Goal: Task Accomplishment & Management: Manage account settings

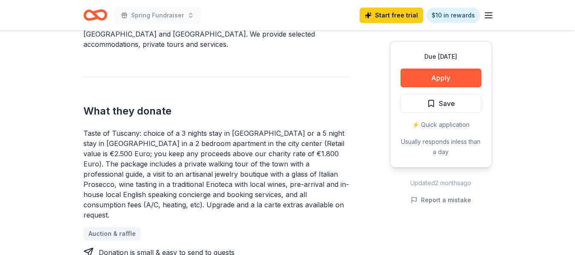
scroll to position [170, 0]
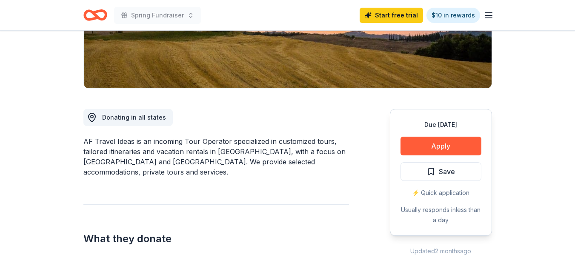
click at [93, 11] on icon "Home" at bounding box center [98, 15] width 13 height 9
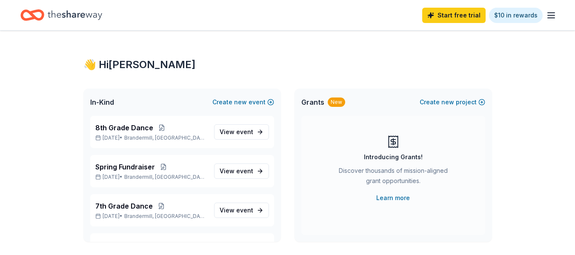
scroll to position [43, 0]
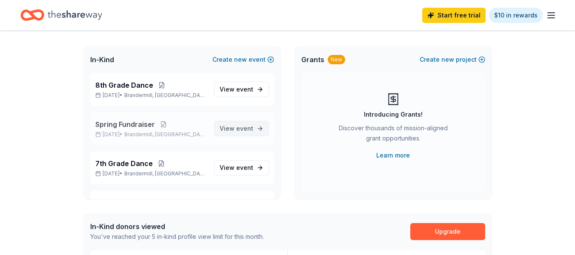
click at [236, 126] on span "event" at bounding box center [244, 128] width 17 height 7
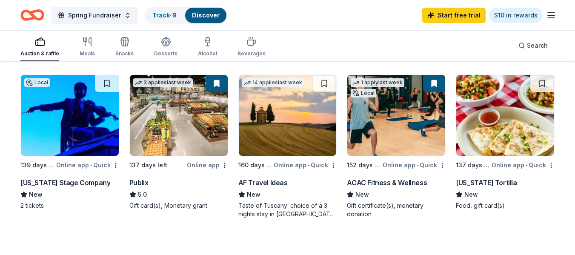
scroll to position [638, 0]
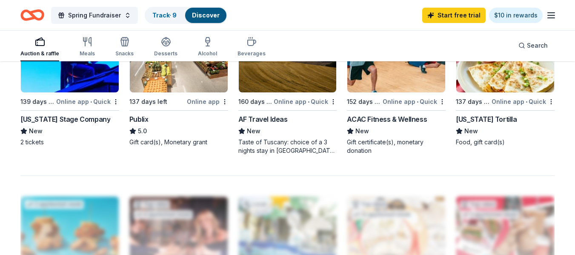
click at [389, 103] on div "Online app • Quick" at bounding box center [414, 101] width 63 height 11
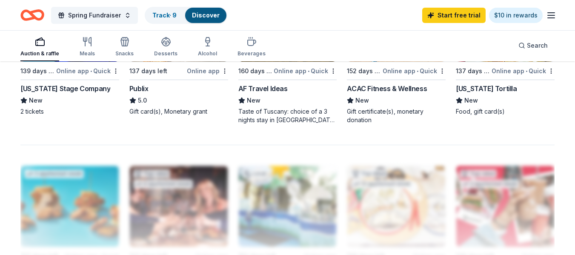
scroll to position [596, 0]
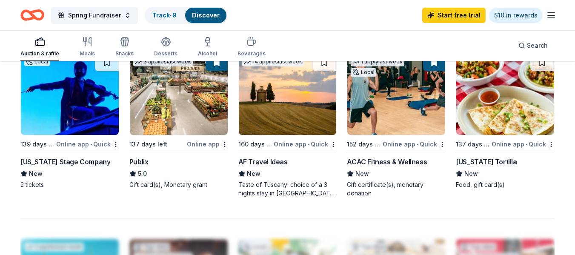
click at [41, 20] on icon "Home" at bounding box center [32, 15] width 24 height 20
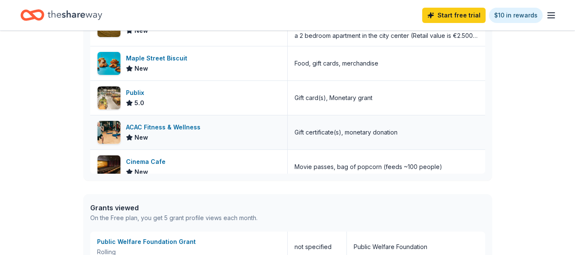
scroll to position [298, 0]
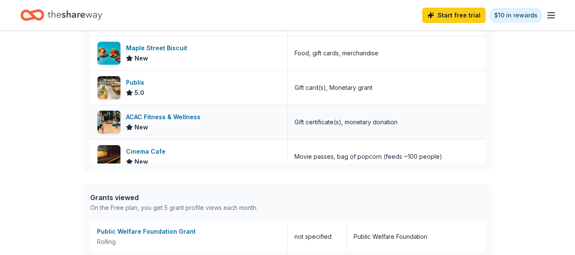
click at [159, 114] on div "ACAC Fitness & Wellness" at bounding box center [165, 117] width 78 height 10
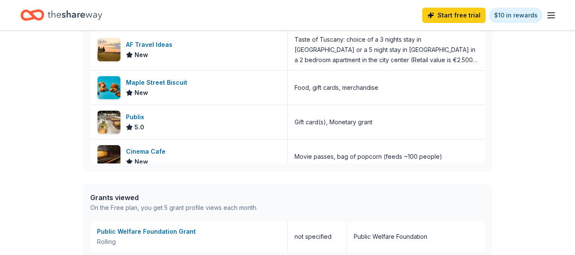
scroll to position [188, 0]
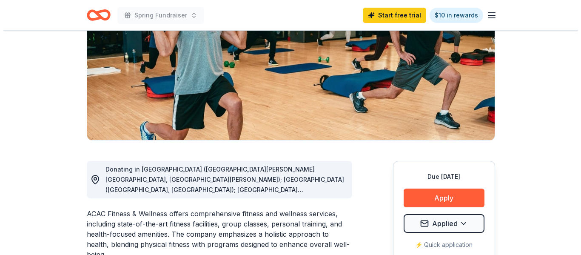
scroll to position [213, 0]
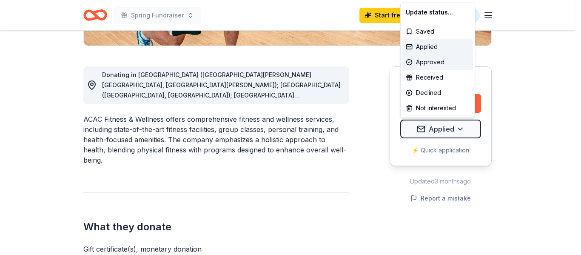
click at [443, 62] on div "Approved" at bounding box center [438, 61] width 71 height 15
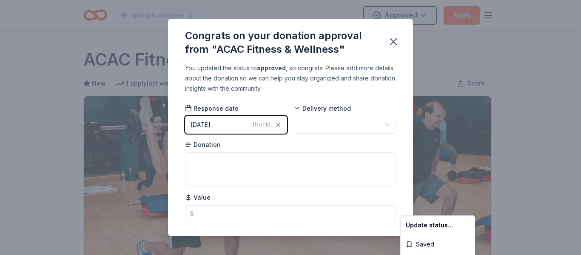
click at [343, 125] on html "Spring Fundraiser Approved Apply Due in 152 days Share ACAC Fitness & Wellness …" at bounding box center [290, 127] width 581 height 255
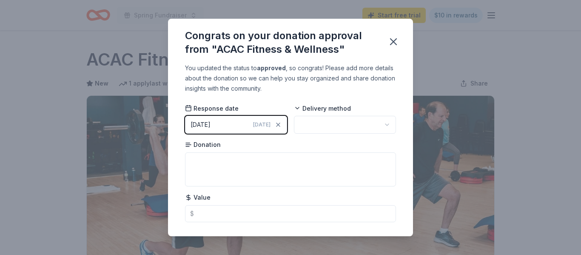
scroll to position [214, 0]
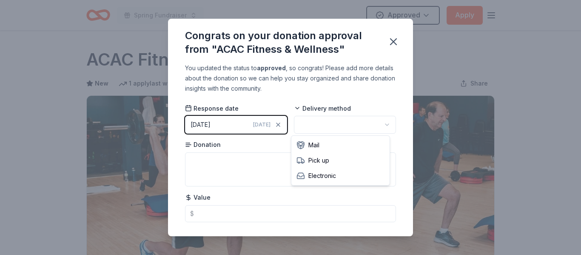
scroll to position [0, 0]
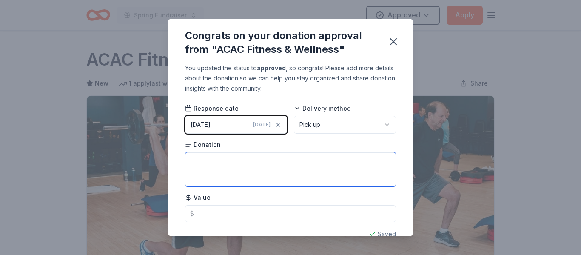
click at [258, 158] on textarea at bounding box center [290, 169] width 211 height 34
type textarea "One month of membership"
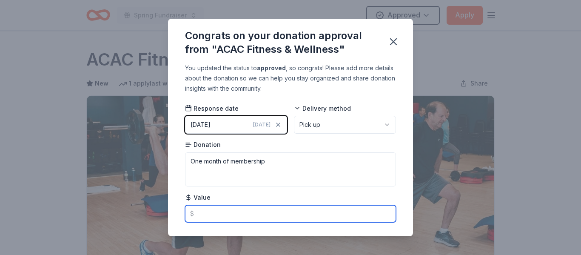
click at [214, 214] on input "text" at bounding box center [290, 213] width 211 height 17
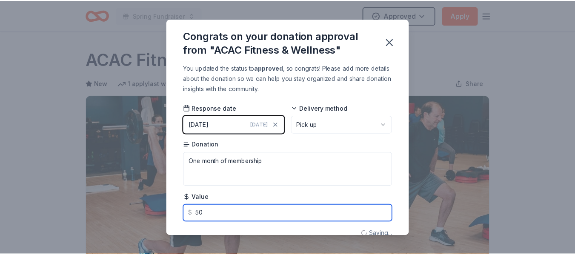
scroll to position [17, 0]
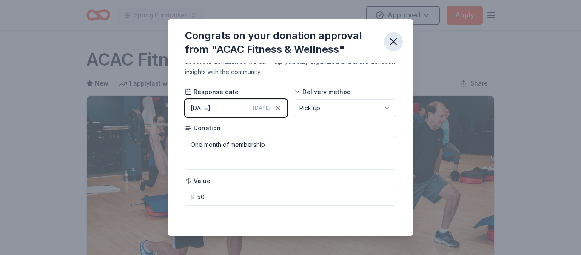
type input "50.00"
click at [393, 44] on icon "button" at bounding box center [394, 42] width 12 height 12
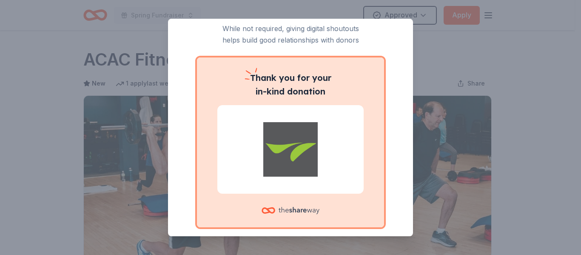
scroll to position [74, 0]
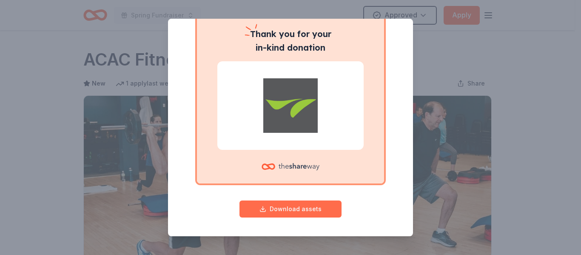
click at [279, 211] on button "Download assets" at bounding box center [291, 208] width 102 height 17
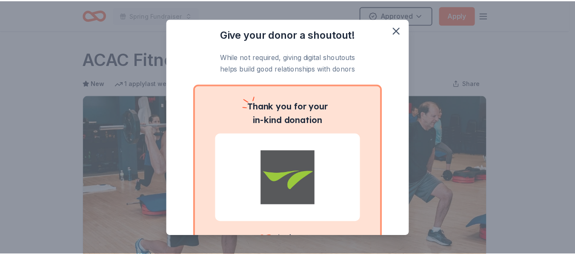
scroll to position [0, 0]
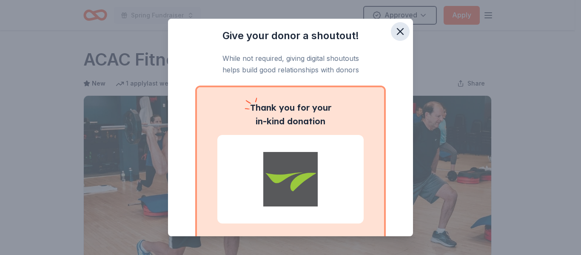
click at [395, 34] on icon "button" at bounding box center [401, 32] width 12 height 12
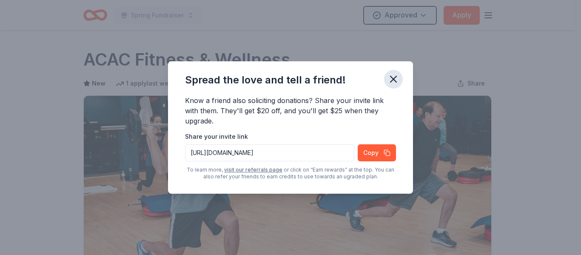
click at [398, 77] on icon "button" at bounding box center [394, 79] width 12 height 12
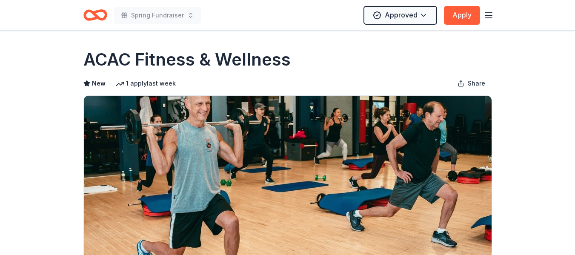
click at [103, 15] on icon "Home" at bounding box center [95, 15] width 24 height 20
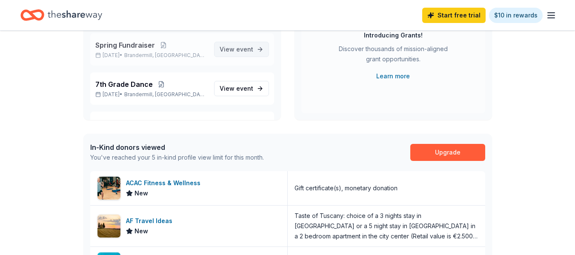
scroll to position [85, 0]
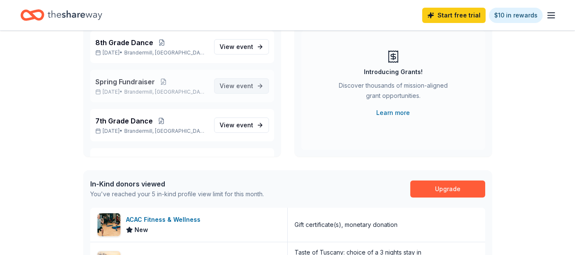
click at [244, 86] on span "event" at bounding box center [244, 85] width 17 height 7
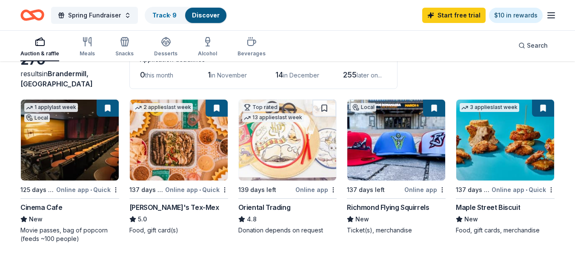
scroll to position [43, 0]
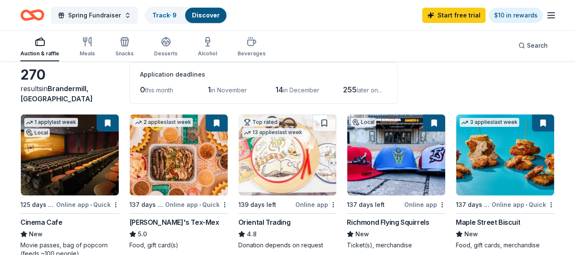
click at [225, 89] on span "in November" at bounding box center [229, 89] width 36 height 7
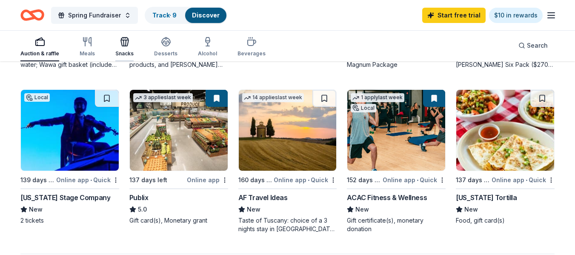
scroll to position [560, 0]
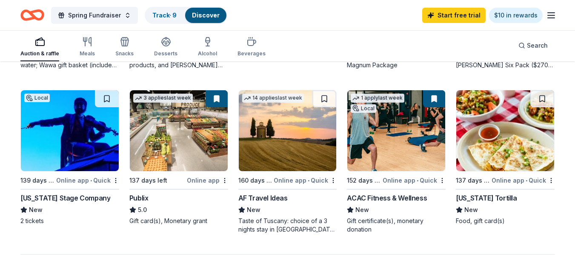
click at [51, 50] on div "Auction & raffle" at bounding box center [39, 53] width 39 height 7
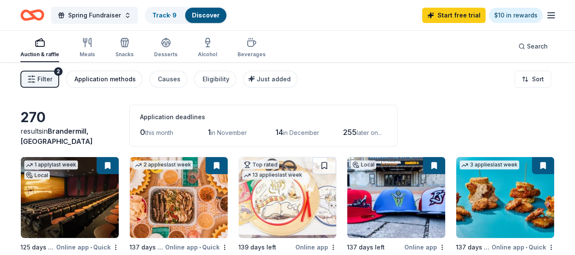
click at [101, 81] on div "Application methods" at bounding box center [104, 79] width 61 height 10
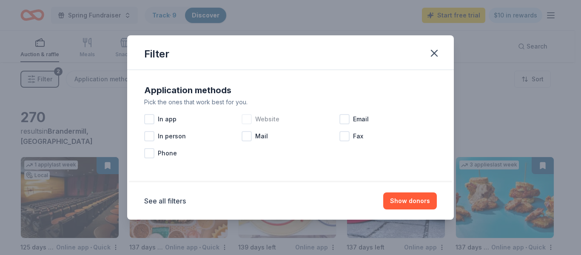
click at [251, 118] on div at bounding box center [247, 119] width 10 height 10
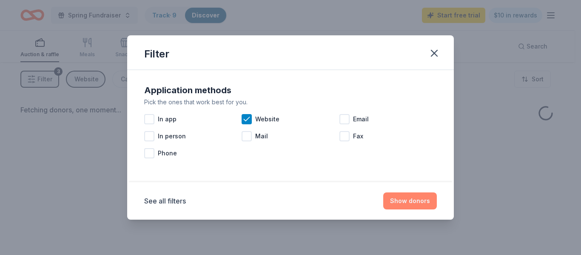
click at [408, 203] on button "Show donors" at bounding box center [410, 200] width 54 height 17
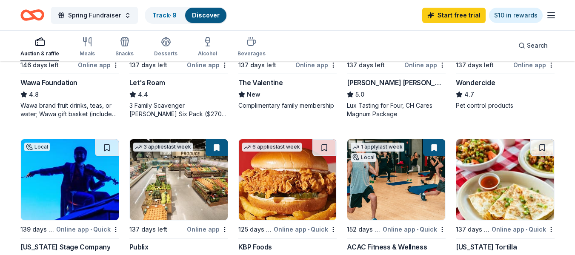
scroll to position [468, 0]
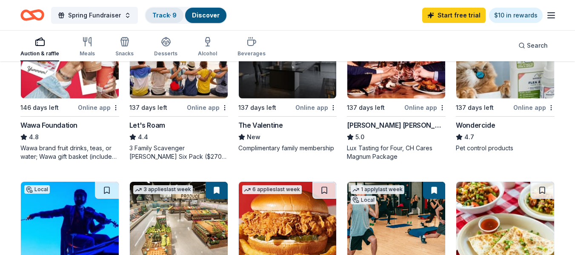
click at [169, 15] on link "Track · 9" at bounding box center [164, 14] width 24 height 7
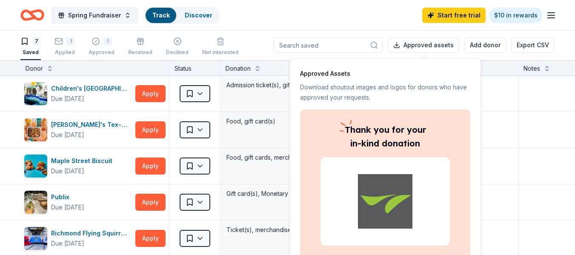
scroll to position [0, 0]
click at [141, 129] on button "Apply" at bounding box center [150, 129] width 30 height 17
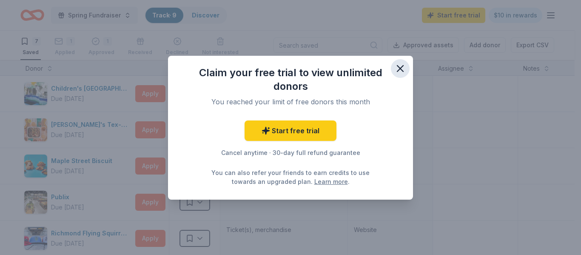
click at [402, 69] on icon "button" at bounding box center [401, 69] width 12 height 12
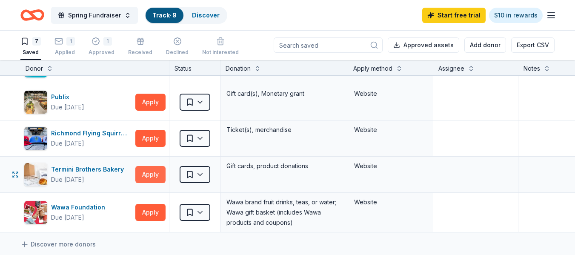
scroll to position [85, 0]
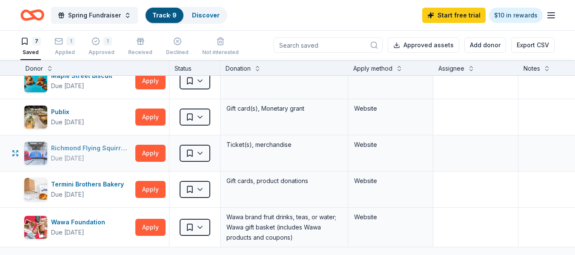
click at [97, 146] on div "Richmond Flying Squirrels" at bounding box center [91, 148] width 81 height 10
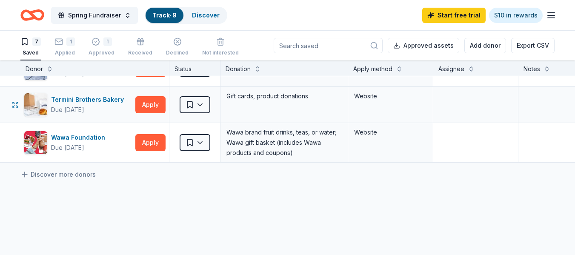
scroll to position [128, 0]
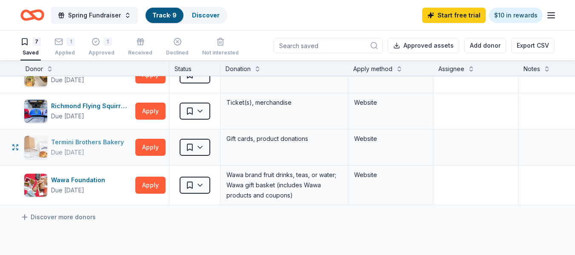
click at [66, 144] on div "Termini Brothers Bakery" at bounding box center [89, 142] width 76 height 10
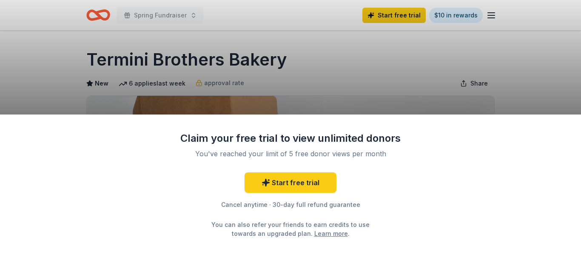
click at [198, 125] on div "Claim your free trial to view unlimited donors You've reached your limit of 5 f…" at bounding box center [290, 184] width 581 height 140
click at [241, 98] on div "Claim your free trial to view unlimited donors You've reached your limit of 5 f…" at bounding box center [290, 127] width 581 height 255
